Goal: Task Accomplishment & Management: Use online tool/utility

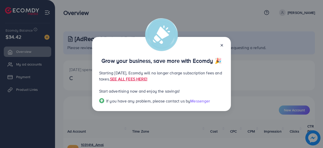
click at [223, 45] on icon at bounding box center [222, 45] width 4 height 4
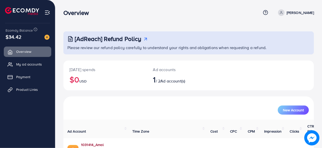
click at [110, 142] on link "1031414_Amal Collection_1754051557873" at bounding box center [102, 147] width 43 height 10
click at [283, 11] on icon at bounding box center [281, 13] width 4 height 4
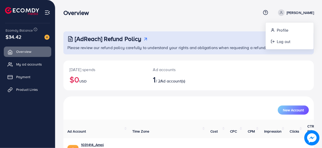
click at [227, 10] on div "Overview" at bounding box center [161, 12] width 197 height 7
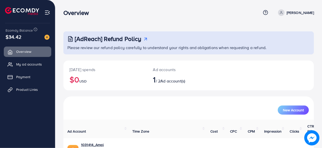
scroll to position [26, 0]
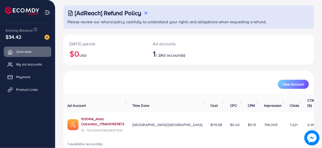
click at [104, 116] on link "1031414_Amal Collection_1754051557873" at bounding box center [102, 121] width 43 height 10
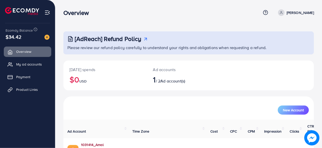
click at [121, 142] on link "1031414_Amal Collection_1754051557873" at bounding box center [102, 147] width 43 height 10
click at [24, 88] on span "Product Links" at bounding box center [28, 89] width 22 height 5
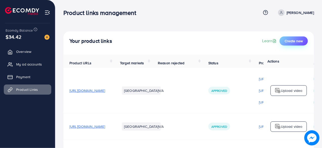
click at [295, 39] on span "Create new" at bounding box center [293, 40] width 18 height 5
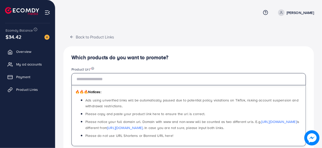
drag, startPoint x: 89, startPoint y: 81, endPoint x: 92, endPoint y: 79, distance: 3.0
click at [90, 81] on input "text" at bounding box center [188, 79] width 234 height 12
paste input "**********"
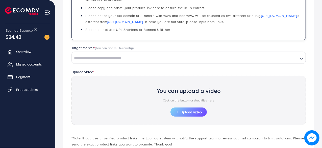
scroll to position [135, 0]
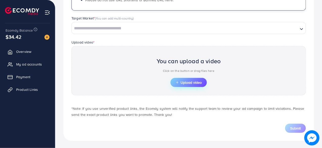
type input "**********"
click at [177, 84] on button "Upload video" at bounding box center [188, 82] width 36 height 9
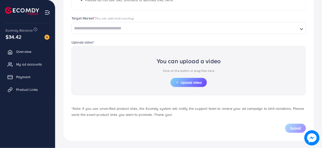
scroll to position [0, 0]
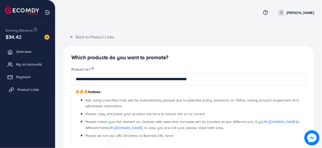
click at [27, 91] on span "Product Links" at bounding box center [28, 89] width 22 height 5
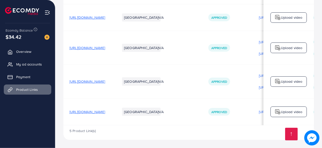
click at [152, 104] on td "[GEOGRAPHIC_DATA]" at bounding box center [133, 111] width 38 height 26
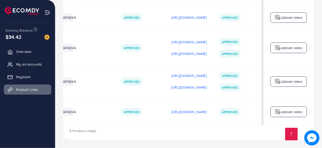
scroll to position [0, 149]
click at [182, 114] on div "[URL][DOMAIN_NAME]" at bounding box center [189, 112] width 36 height 8
click at [176, 109] on p "[URL][DOMAIN_NAME]" at bounding box center [189, 112] width 36 height 6
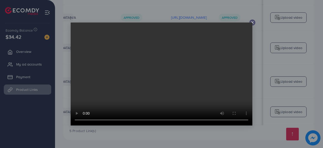
click at [254, 22] on icon at bounding box center [252, 22] width 4 height 4
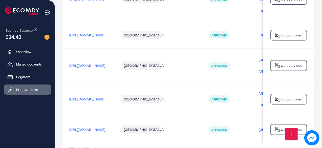
scroll to position [111, 0]
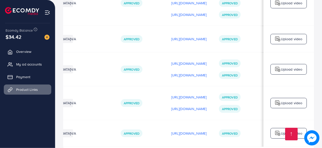
scroll to position [111, 0]
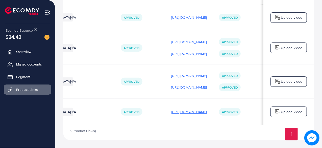
click at [171, 110] on p "[URL][DOMAIN_NAME]" at bounding box center [189, 112] width 36 height 6
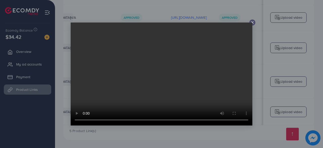
click at [252, 23] on icon at bounding box center [252, 22] width 4 height 4
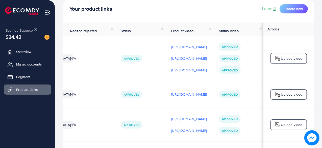
scroll to position [0, 0]
